Goal: Book appointment/travel/reservation

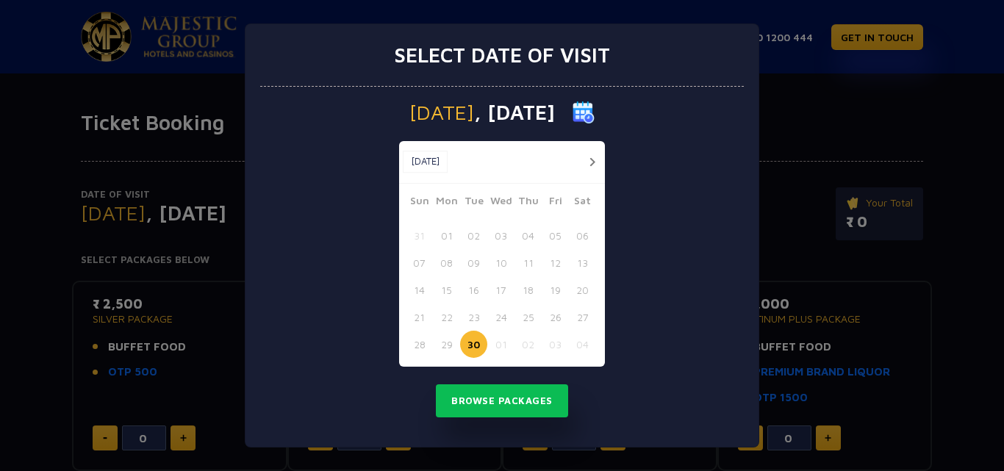
click at [596, 154] on button "button" at bounding box center [592, 162] width 18 height 18
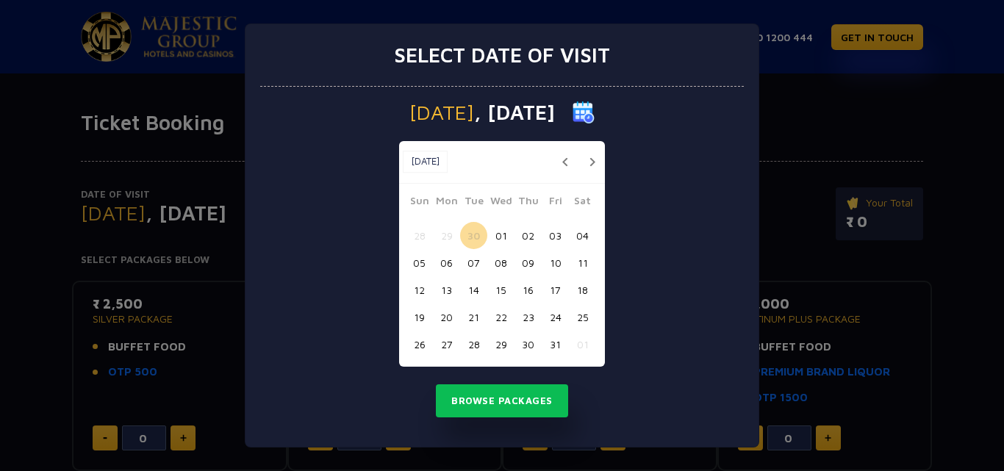
click at [530, 236] on button "02" at bounding box center [527, 235] width 27 height 27
click at [556, 231] on button "03" at bounding box center [555, 235] width 27 height 27
click at [525, 237] on button "02" at bounding box center [527, 235] width 27 height 27
click at [500, 403] on button "Browse Packages" at bounding box center [502, 401] width 132 height 34
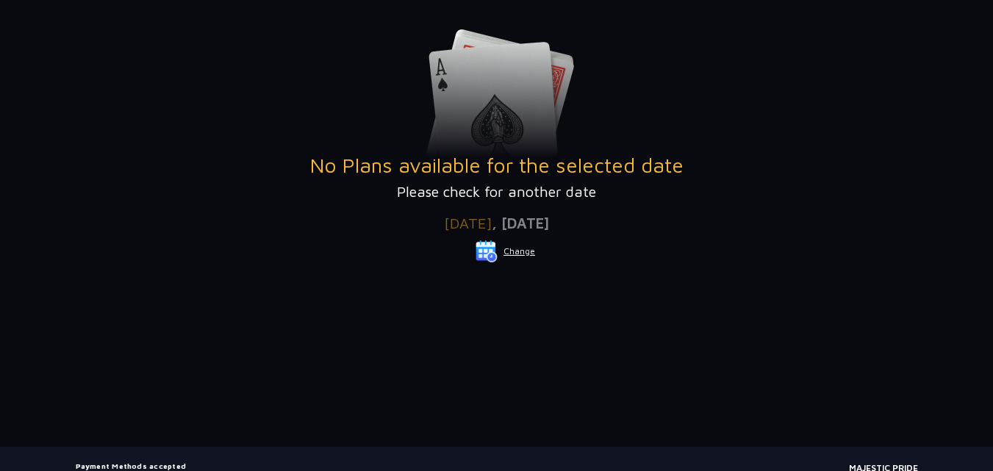
scroll to position [262, 0]
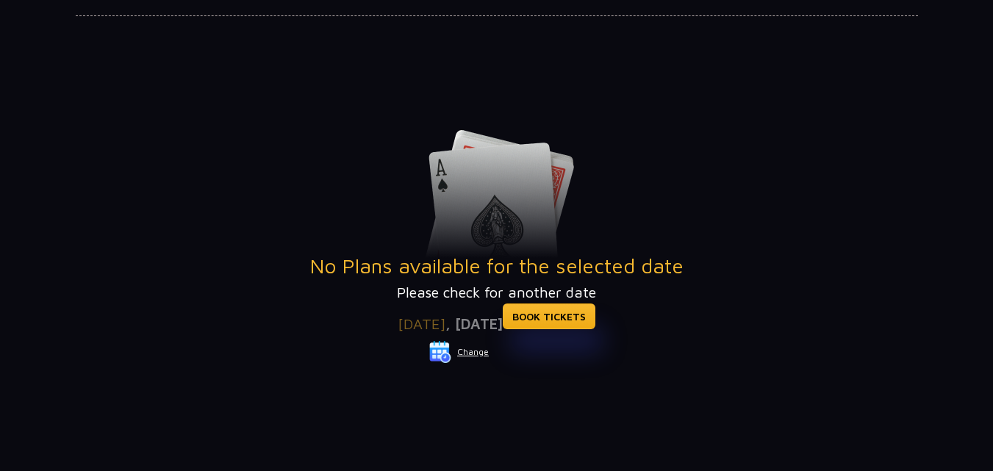
scroll to position [147, 0]
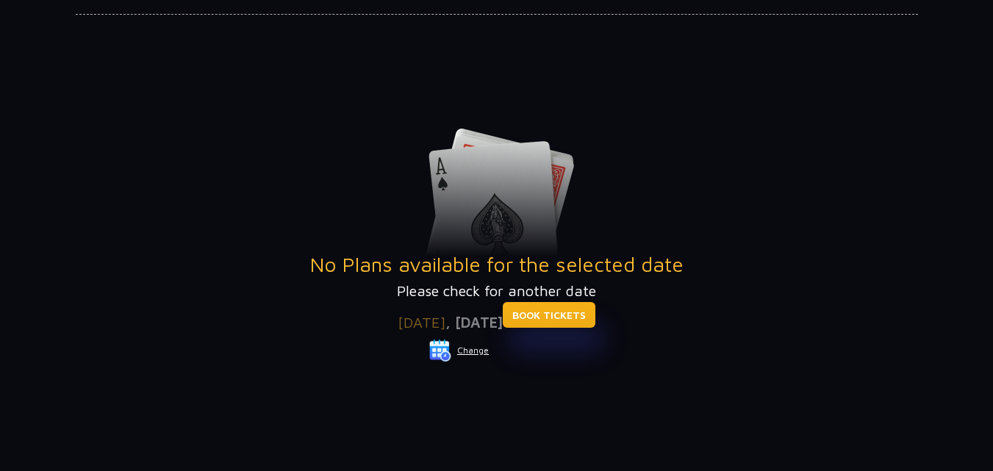
click at [579, 319] on link "BOOK TICKETS" at bounding box center [549, 315] width 93 height 26
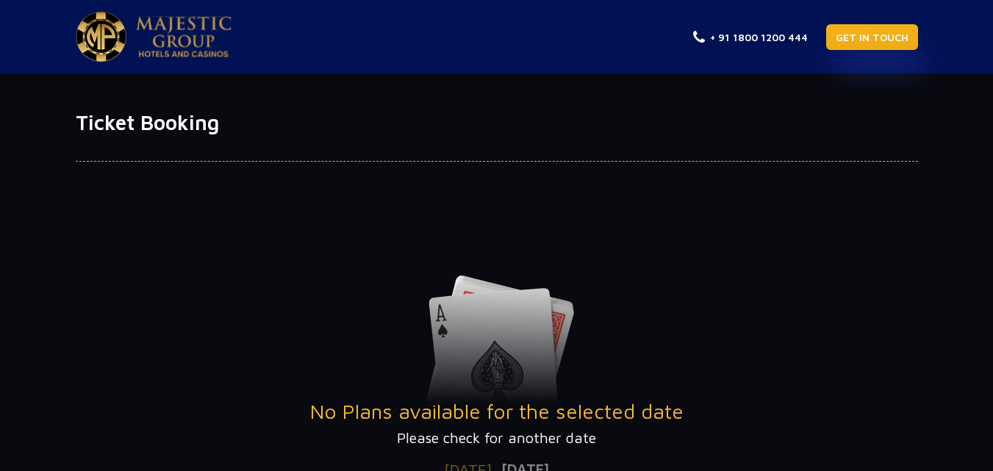
click at [871, 41] on link "GET IN TOUCH" at bounding box center [872, 37] width 92 height 26
